Goal: Information Seeking & Learning: Learn about a topic

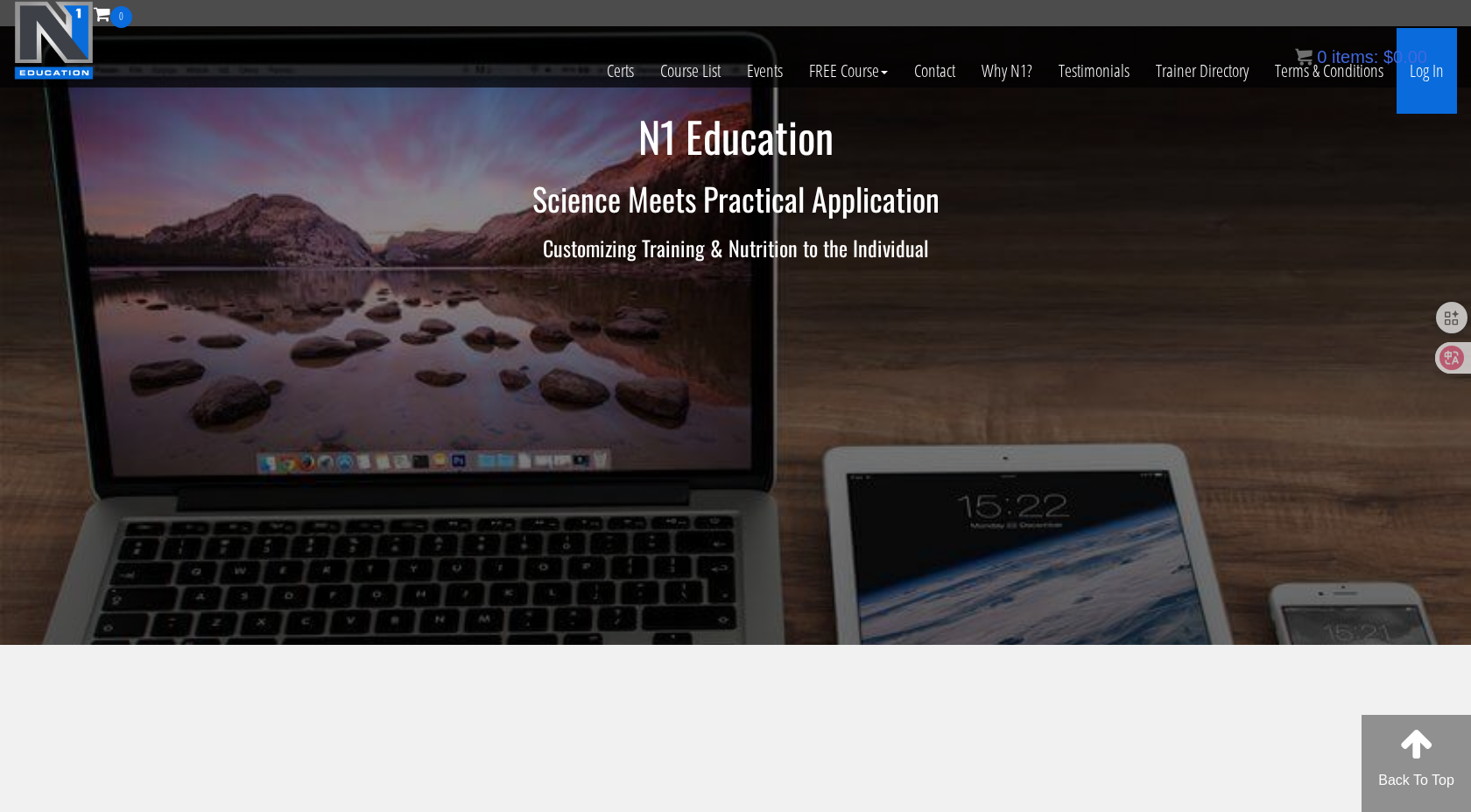
click at [1415, 70] on link "Log In" at bounding box center [1426, 70] width 60 height 86
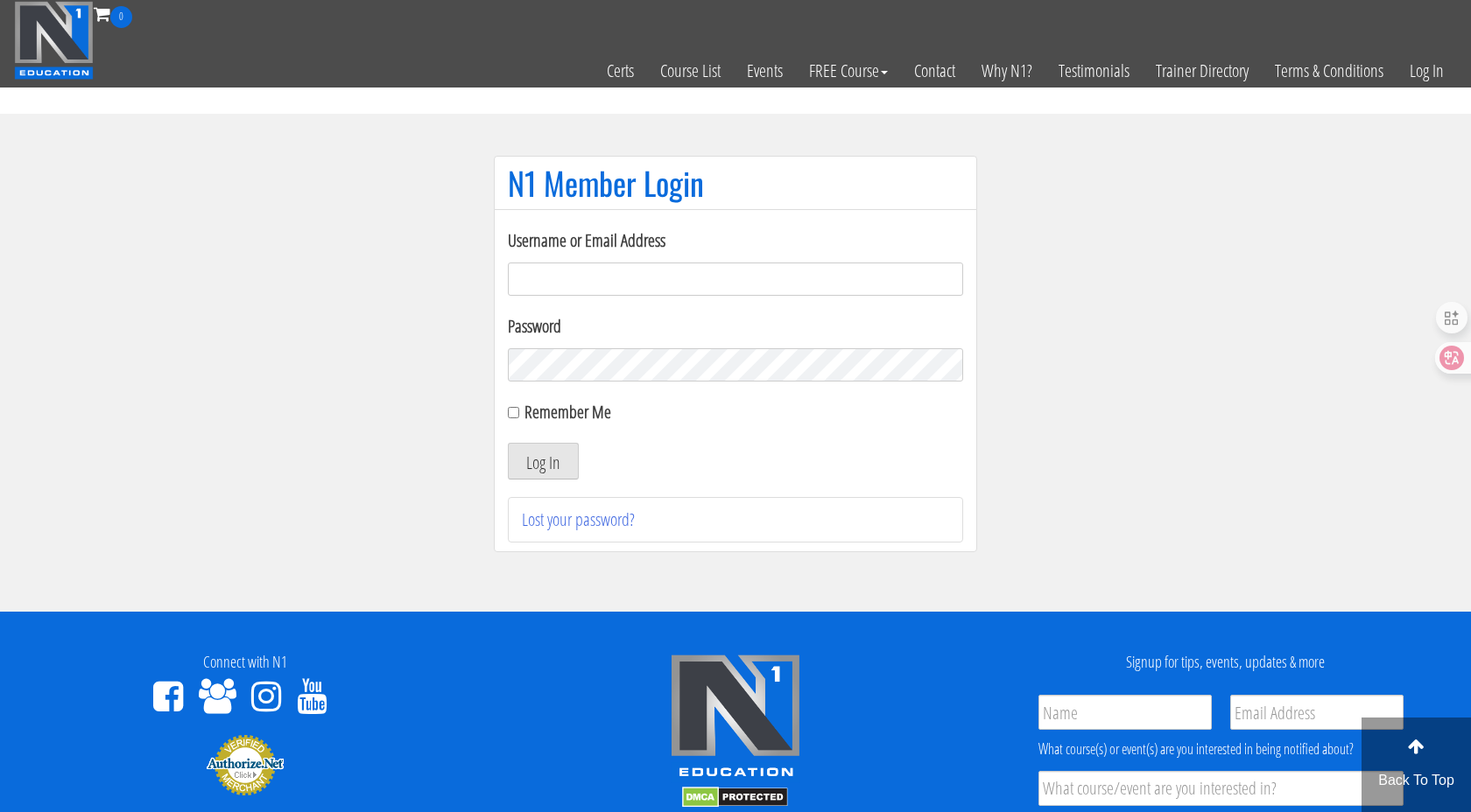
click at [708, 276] on input "Username or Email Address" at bounding box center [736, 279] width 456 height 34
type input "[EMAIL_ADDRESS][DOMAIN_NAME]"
click at [556, 479] on button "Log In" at bounding box center [544, 460] width 71 height 37
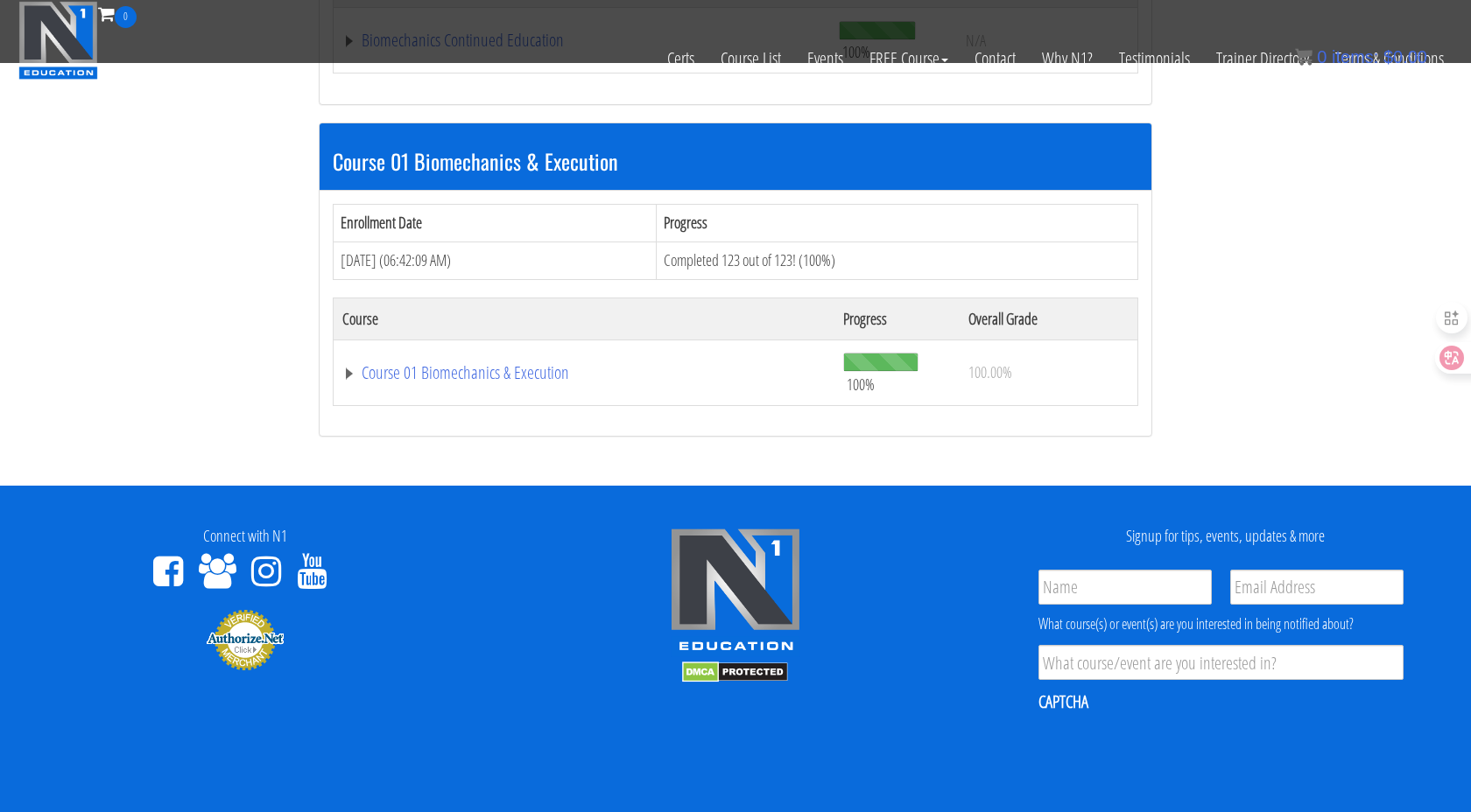
scroll to position [314, 0]
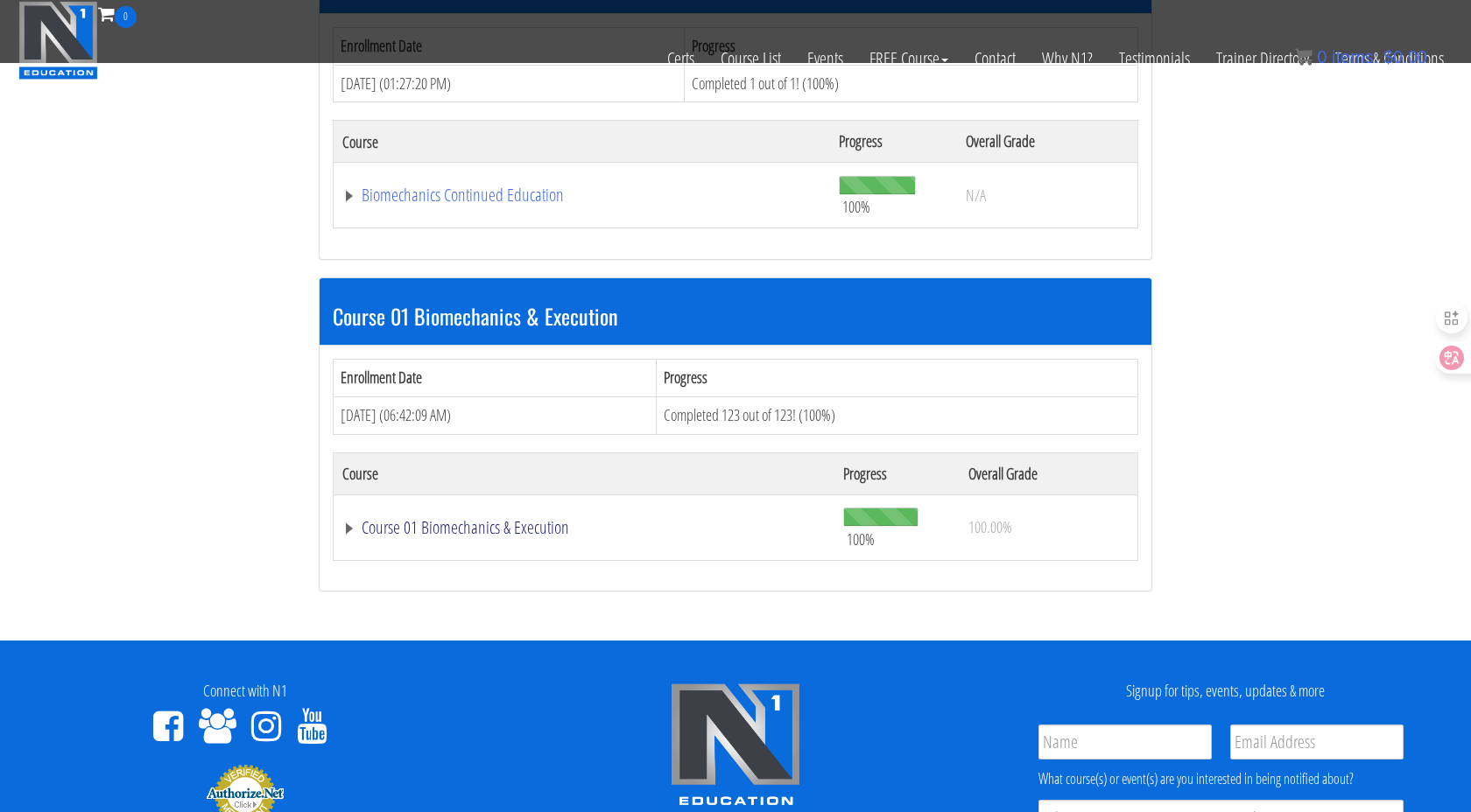
click at [500, 532] on link "Course 01 Biomechanics & Execution" at bounding box center [584, 528] width 483 height 18
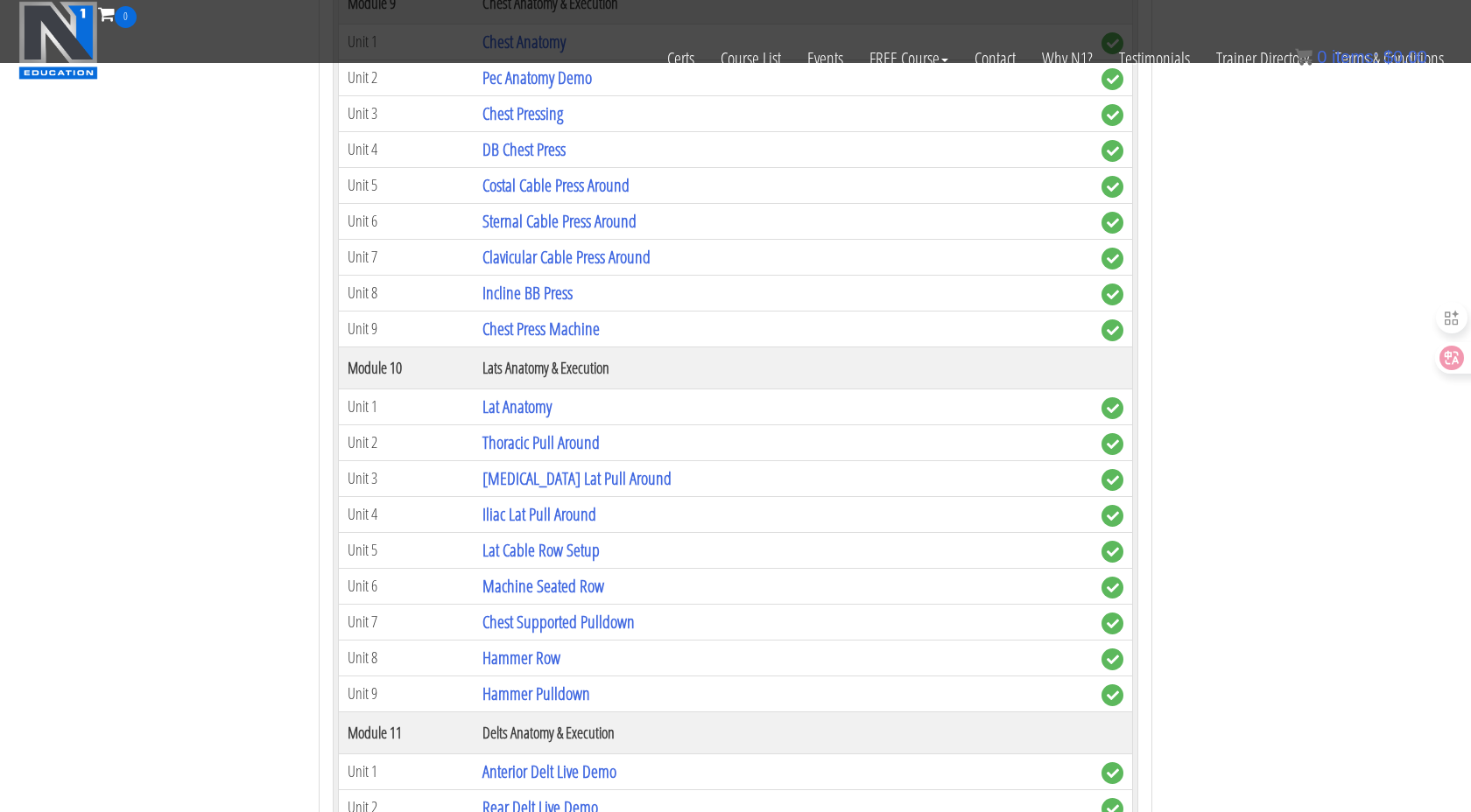
scroll to position [3322, 0]
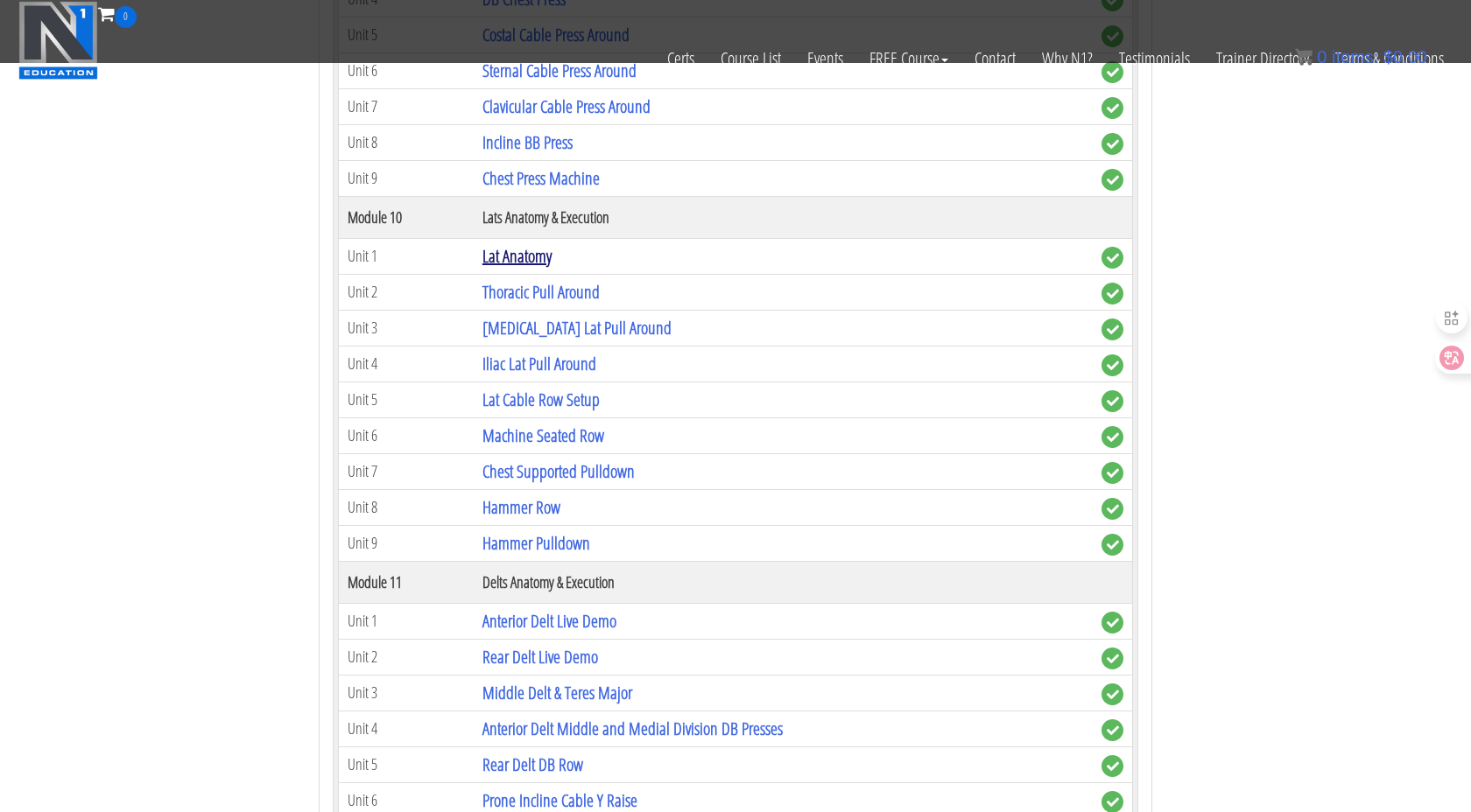
click at [523, 259] on link "Lat Anatomy" at bounding box center [517, 256] width 69 height 24
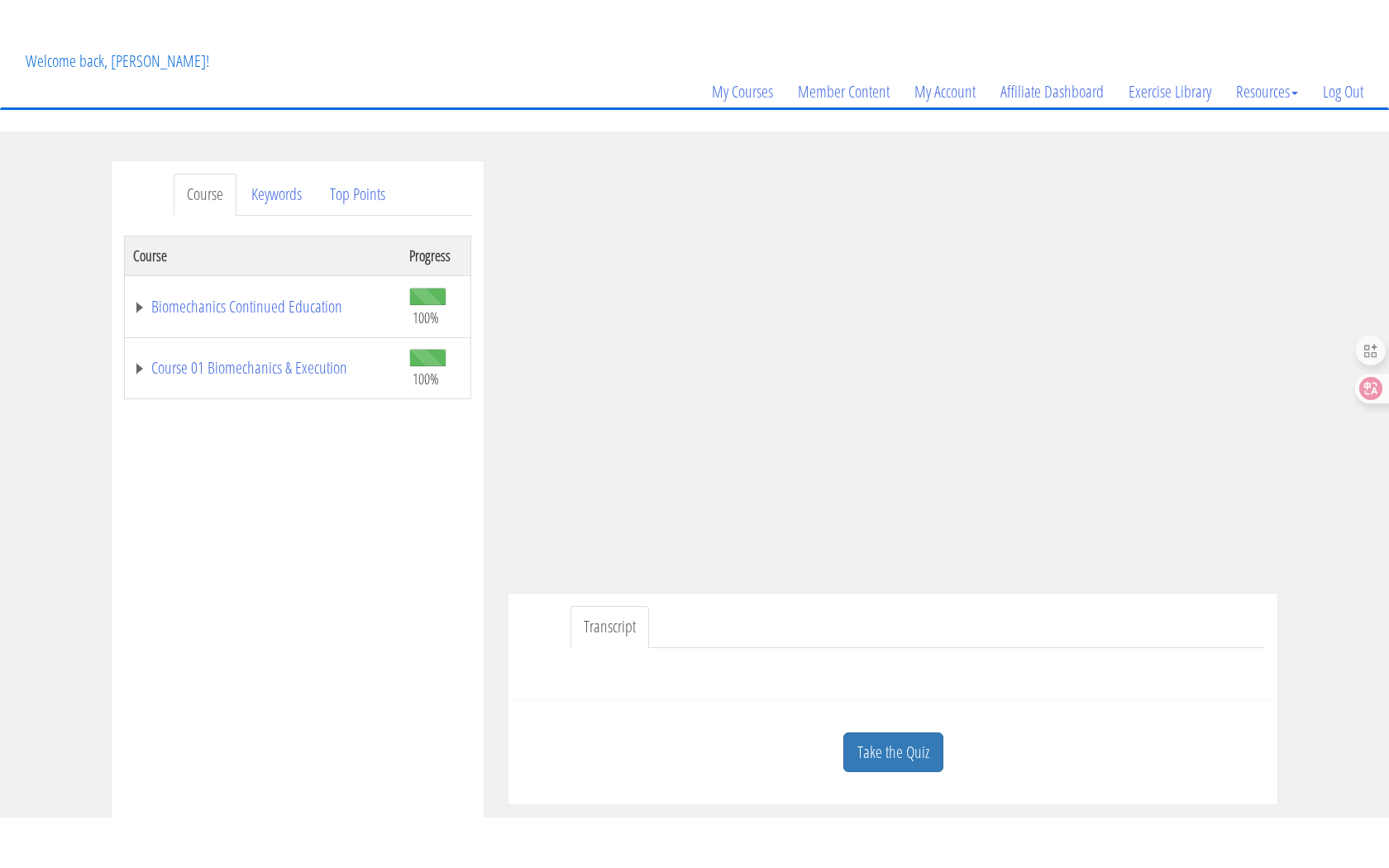
scroll to position [105, 0]
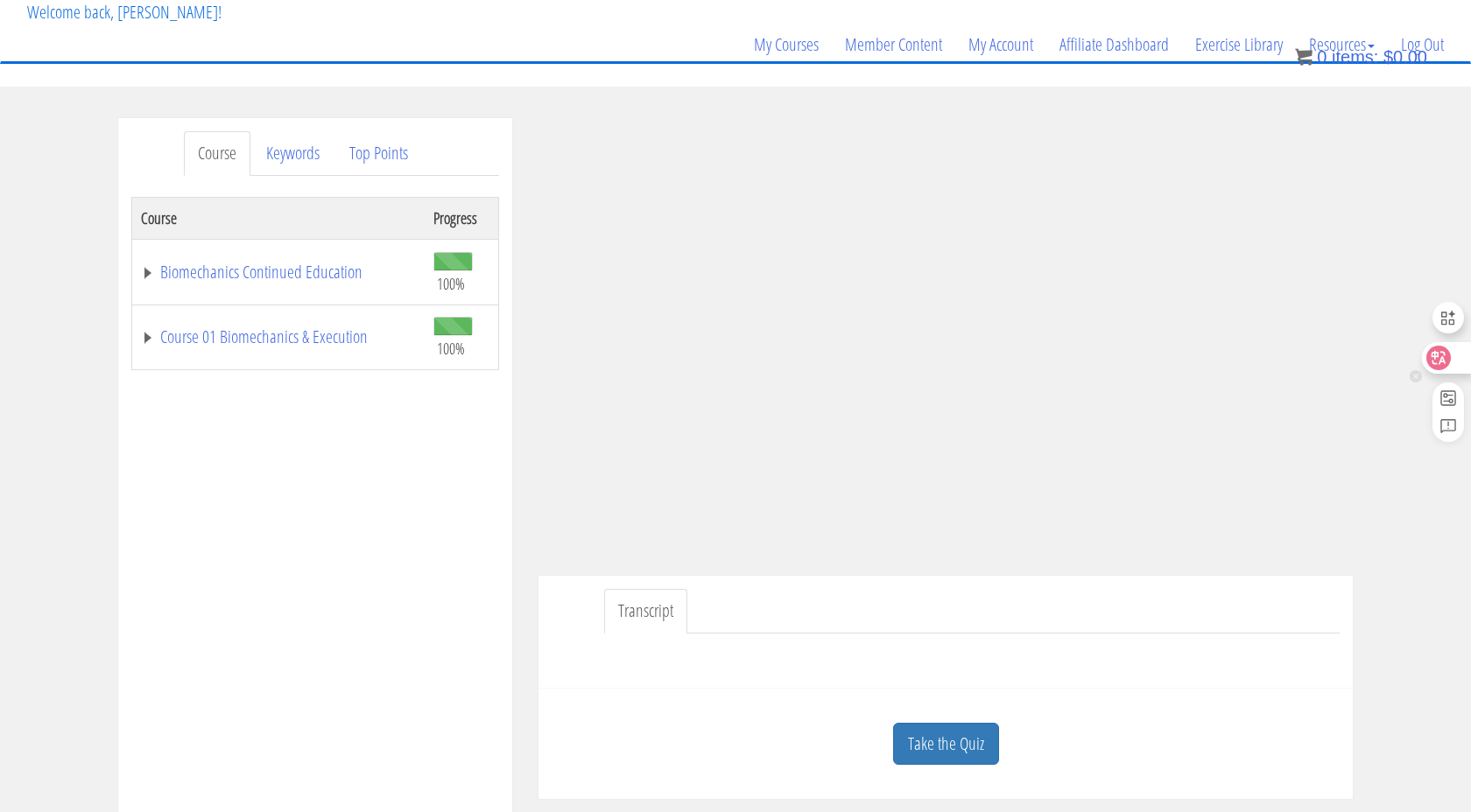
click at [1451, 358] on div at bounding box center [1446, 358] width 48 height 32
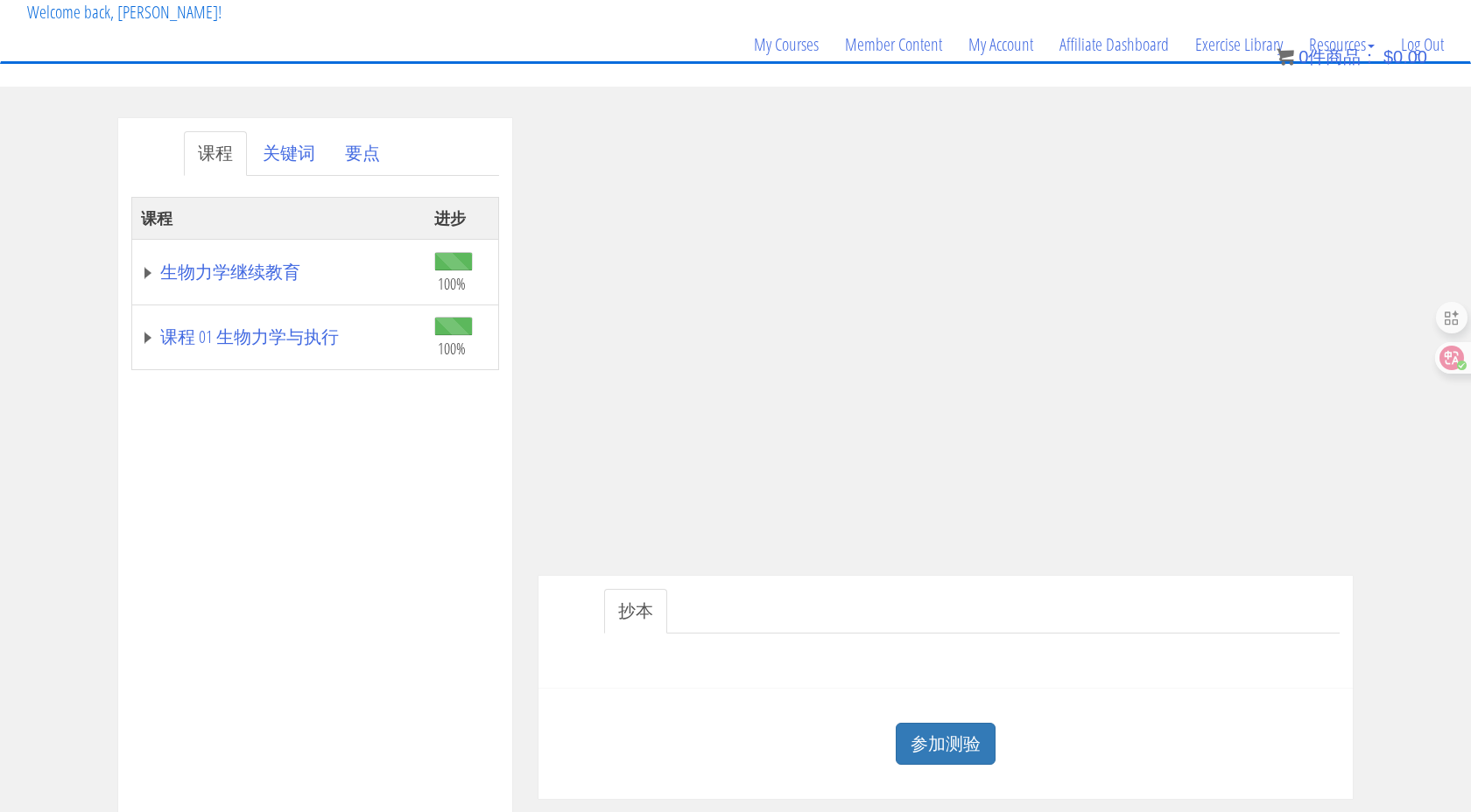
click at [1255, 624] on ul "抄本" at bounding box center [972, 611] width 736 height 45
